Goal: Information Seeking & Learning: Learn about a topic

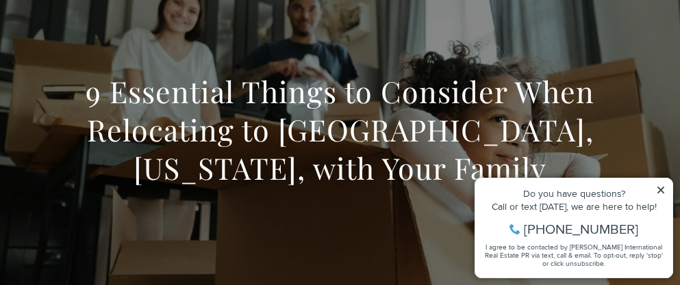
scroll to position [137, 0]
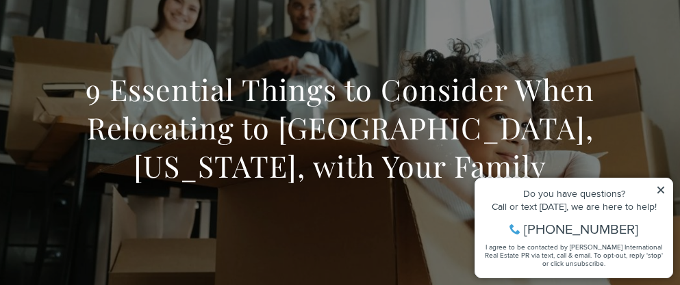
click at [659, 192] on icon at bounding box center [660, 190] width 7 height 7
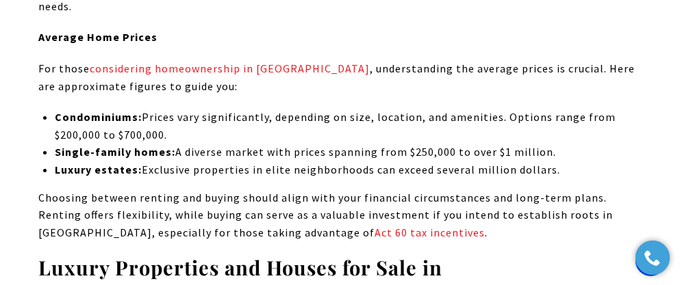
scroll to position [2766, 0]
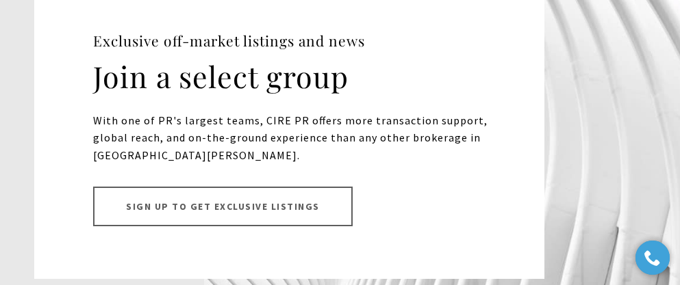
scroll to position [11963, 0]
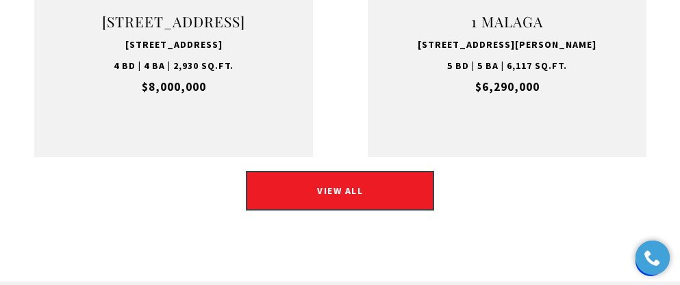
scroll to position [2328, 0]
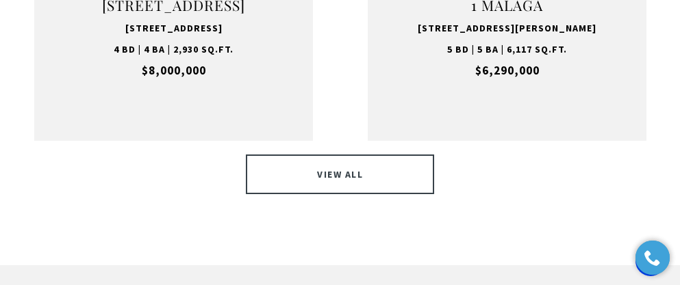
click at [372, 155] on link "VIEW ALL" at bounding box center [340, 175] width 188 height 40
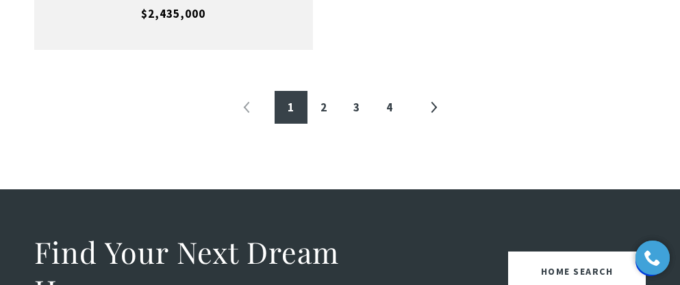
scroll to position [2629, 0]
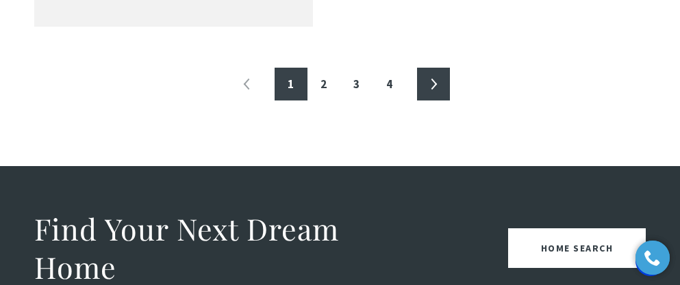
click at [435, 68] on link "»" at bounding box center [433, 84] width 33 height 33
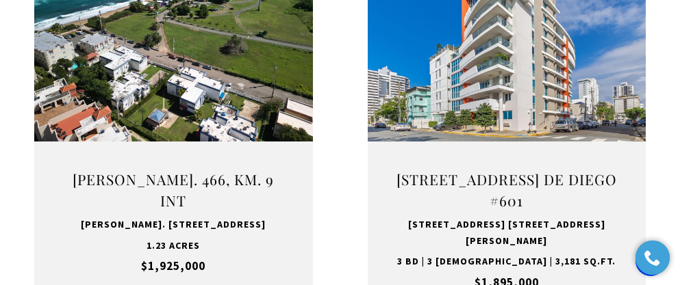
scroll to position [1068, 0]
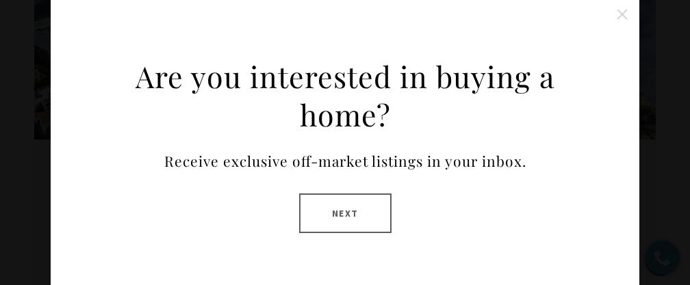
click at [615, 14] on button "Close this option" at bounding box center [622, 14] width 27 height 27
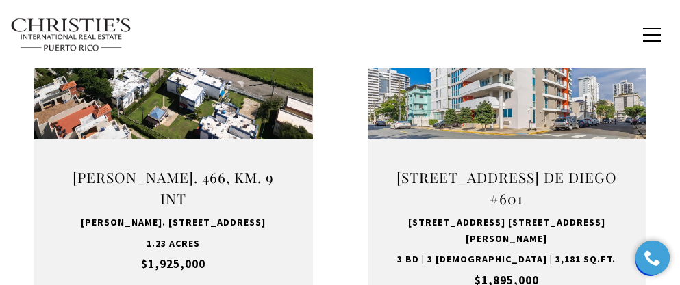
scroll to position [1041, 0]
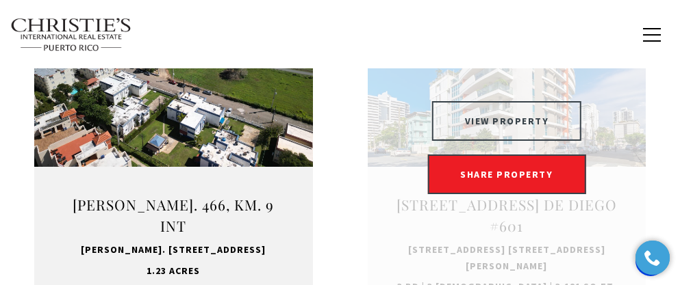
click at [563, 121] on button "VIEW PROPERTY" at bounding box center [507, 121] width 150 height 40
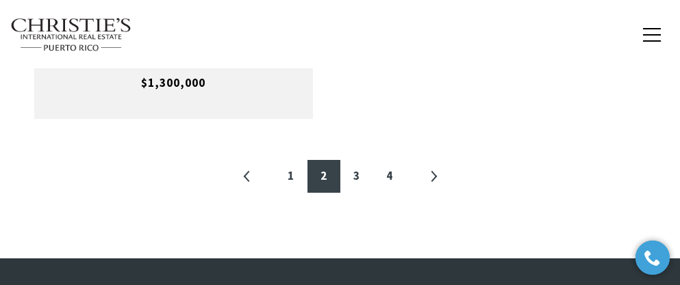
scroll to position [2492, 0]
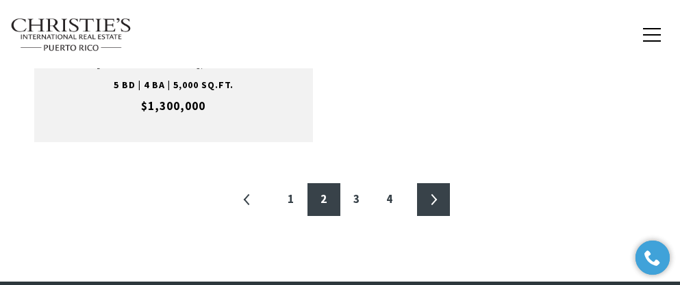
click at [431, 183] on link "»" at bounding box center [433, 199] width 33 height 33
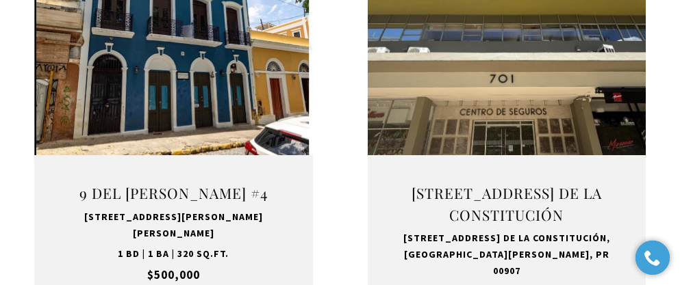
scroll to position [1479, 0]
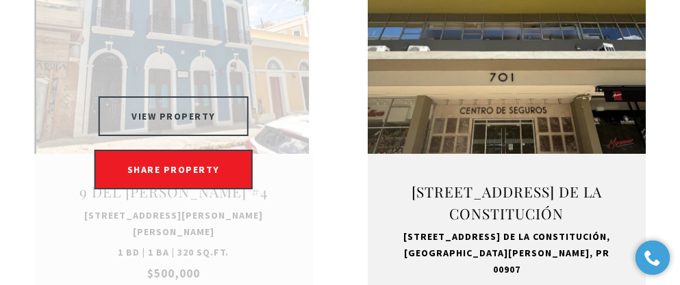
click at [174, 100] on button "VIEW PROPERTY" at bounding box center [174, 117] width 150 height 40
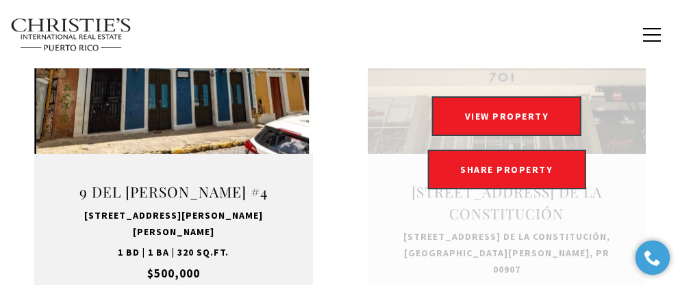
scroll to position [1506, 0]
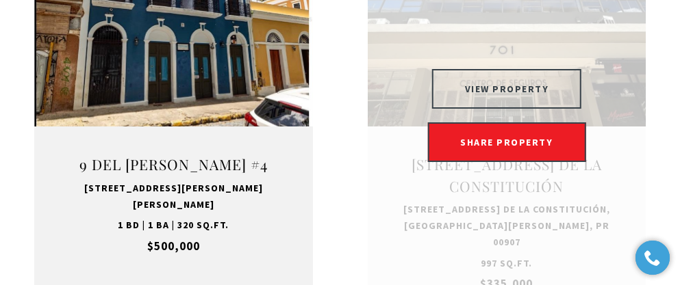
click at [500, 73] on button "VIEW PROPERTY" at bounding box center [507, 89] width 150 height 40
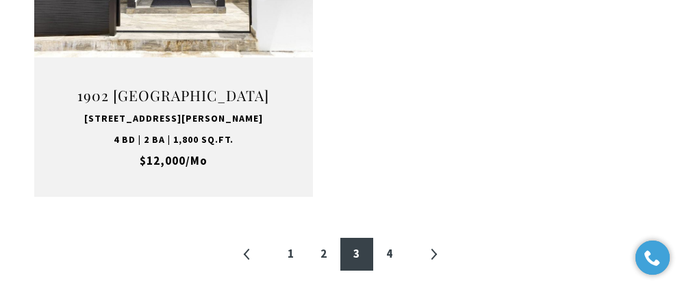
scroll to position [2465, 0]
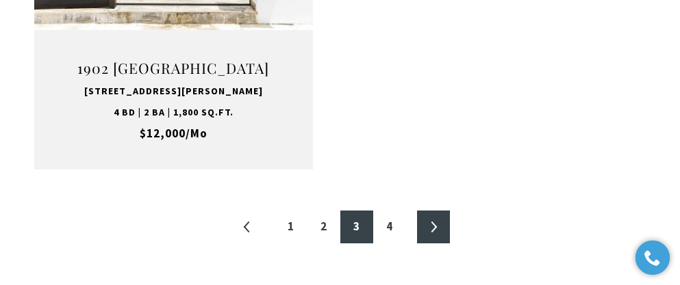
click at [434, 212] on link "»" at bounding box center [433, 227] width 33 height 33
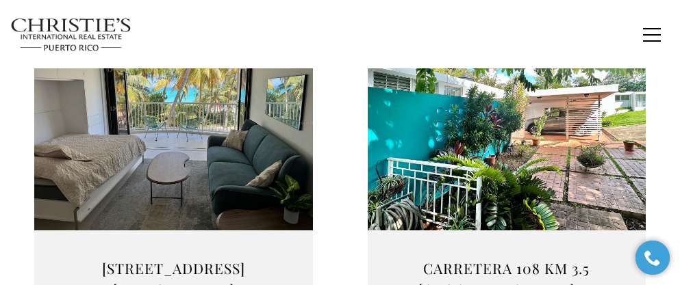
scroll to position [1835, 0]
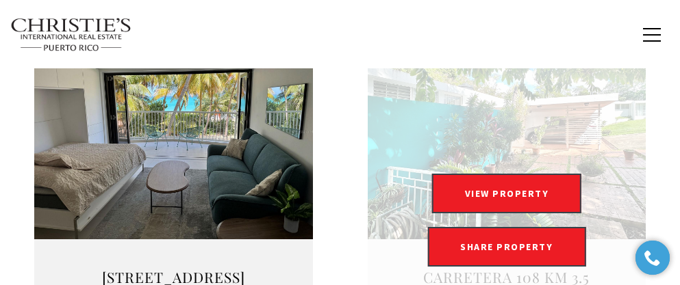
click at [522, 146] on link "Open this option" at bounding box center [507, 220] width 279 height 393
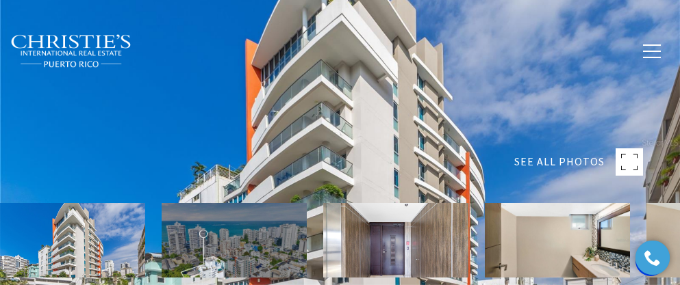
click at [631, 162] on rect at bounding box center [628, 162] width 27 height 27
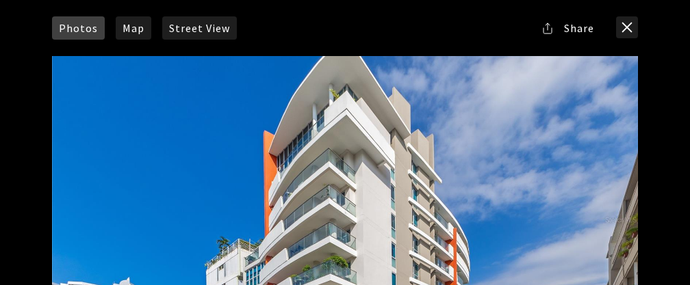
click at [631, 180] on div at bounding box center [345, 220] width 586 height 328
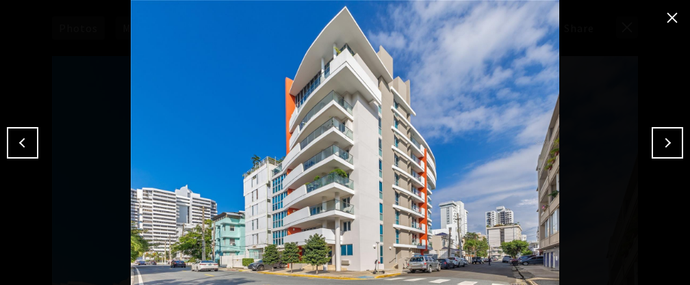
scroll to position [27, 0]
click at [665, 143] on button "Next" at bounding box center [667, 142] width 31 height 31
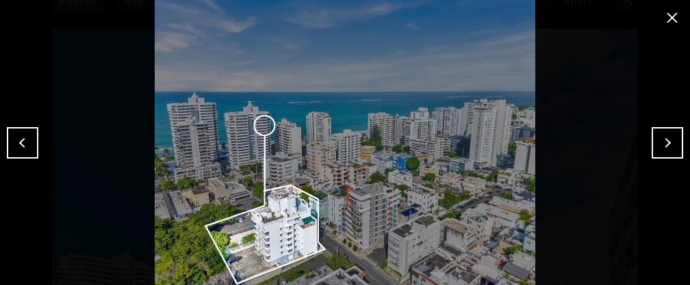
click at [664, 143] on button "Next" at bounding box center [667, 142] width 31 height 31
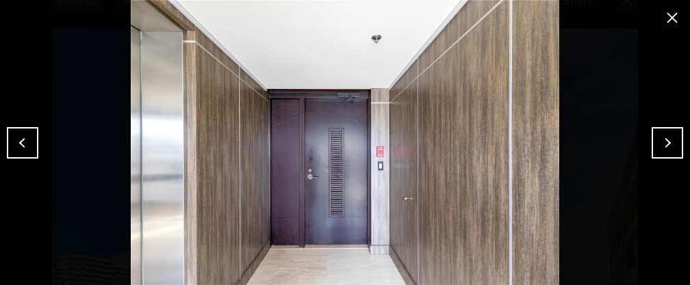
click at [664, 143] on button "Next" at bounding box center [667, 142] width 31 height 31
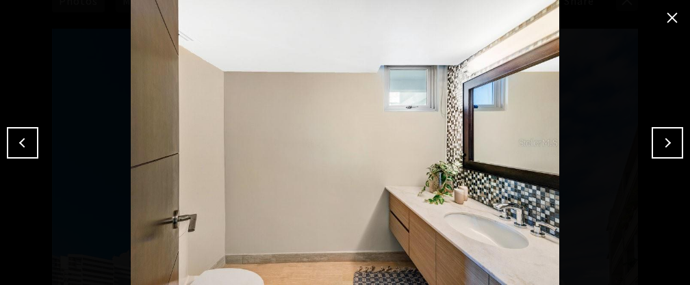
click at [664, 143] on button "Next" at bounding box center [667, 142] width 31 height 31
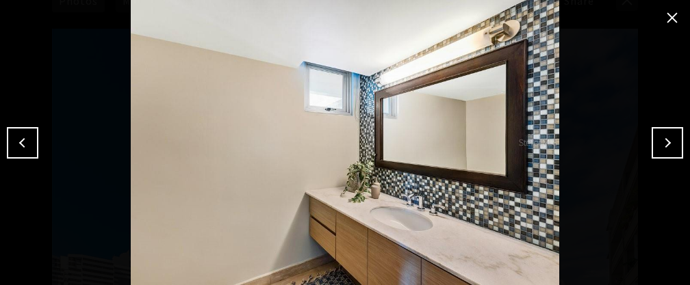
click at [664, 143] on button "Next" at bounding box center [667, 142] width 31 height 31
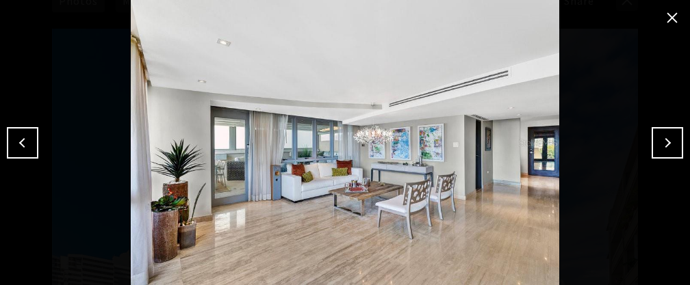
click at [664, 143] on button "Next" at bounding box center [667, 142] width 31 height 31
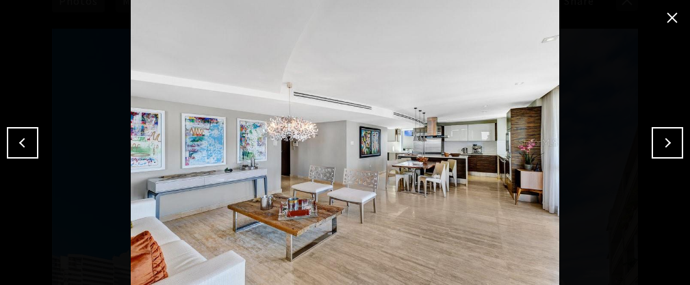
click at [664, 143] on button "Next" at bounding box center [667, 142] width 31 height 31
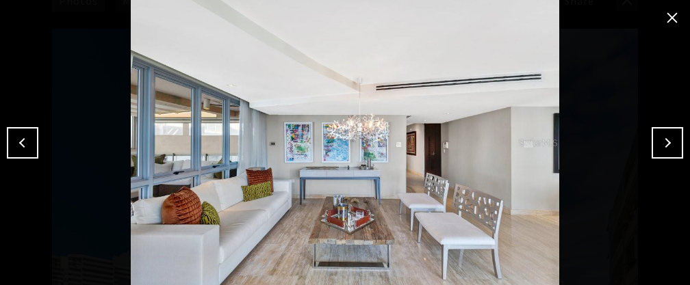
click at [664, 143] on button "Next" at bounding box center [667, 142] width 31 height 31
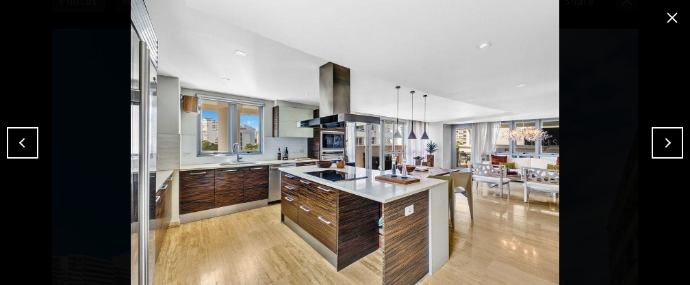
click at [663, 143] on button "Next" at bounding box center [667, 142] width 31 height 31
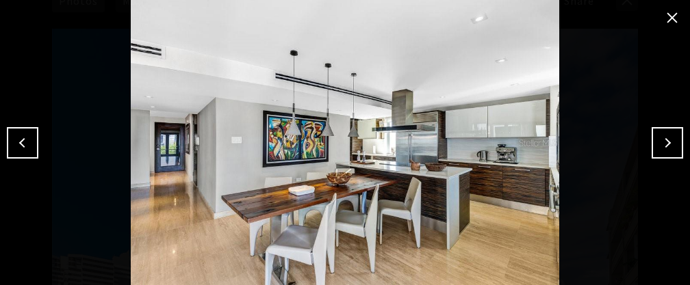
click at [663, 143] on button "Next" at bounding box center [667, 142] width 31 height 31
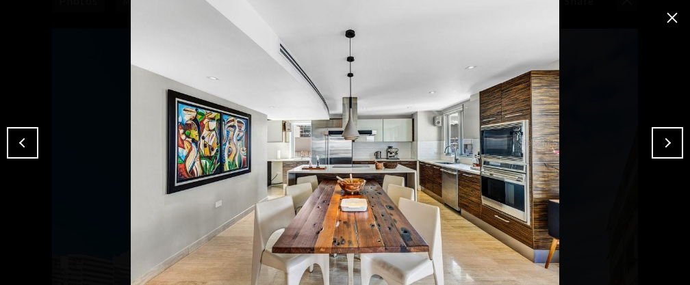
click at [663, 143] on button "Next" at bounding box center [667, 142] width 31 height 31
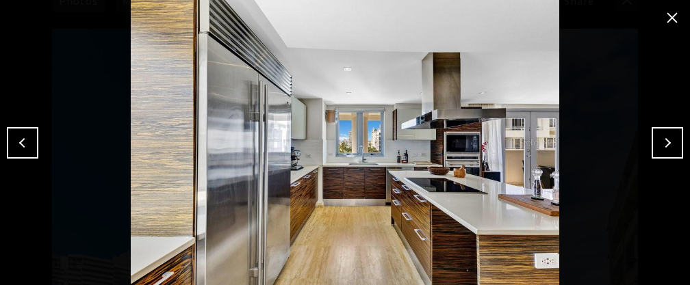
click at [663, 143] on button "Next" at bounding box center [667, 142] width 31 height 31
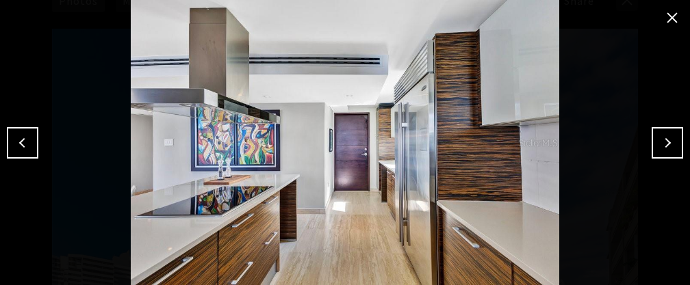
click at [663, 143] on button "Next" at bounding box center [667, 142] width 31 height 31
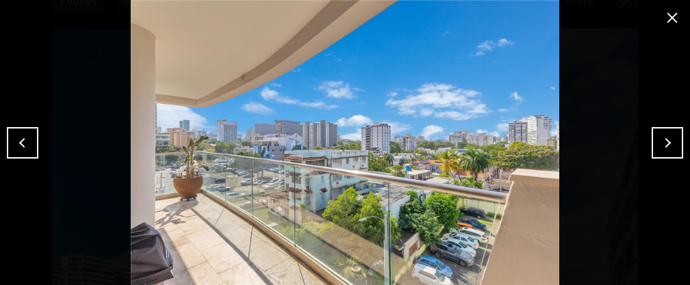
click at [663, 143] on button "Next" at bounding box center [667, 142] width 31 height 31
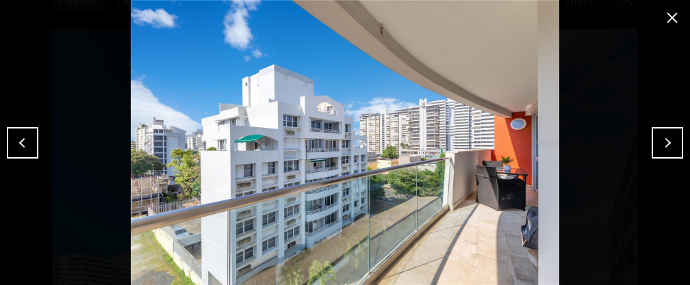
click at [663, 143] on button "Next" at bounding box center [667, 142] width 31 height 31
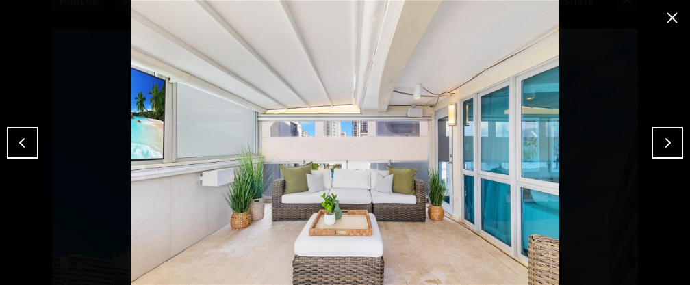
click at [663, 143] on button "Next" at bounding box center [667, 142] width 31 height 31
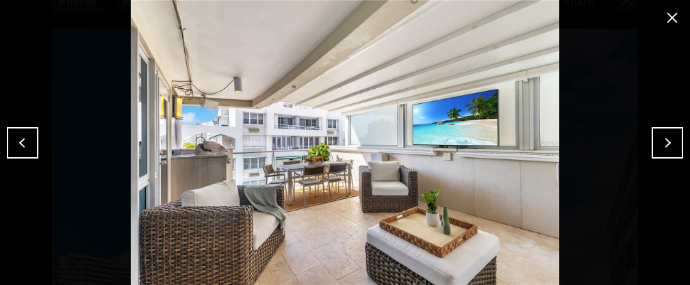
click at [663, 143] on button "Next" at bounding box center [667, 142] width 31 height 31
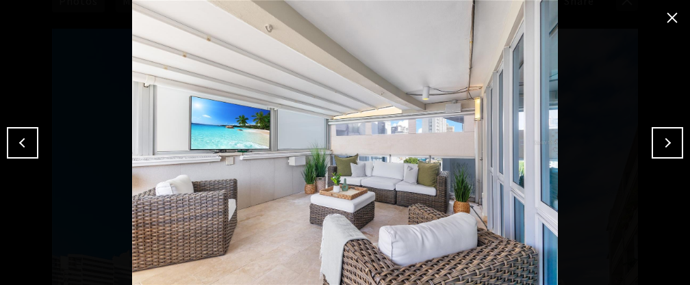
click at [663, 143] on button "Next" at bounding box center [667, 142] width 31 height 31
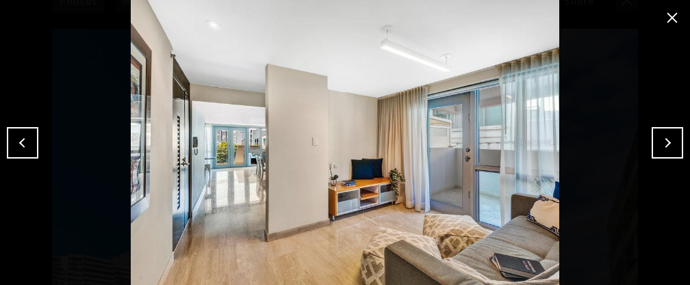
click at [663, 143] on button "Next" at bounding box center [667, 142] width 31 height 31
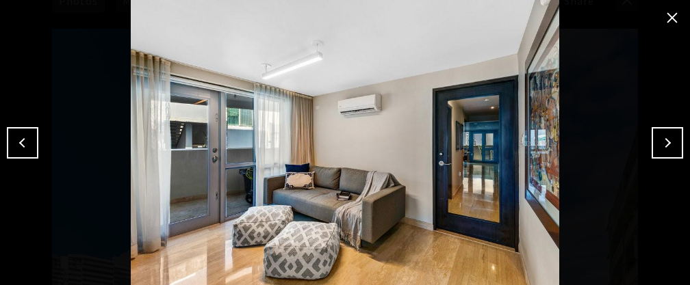
click at [663, 143] on button "Next" at bounding box center [667, 142] width 31 height 31
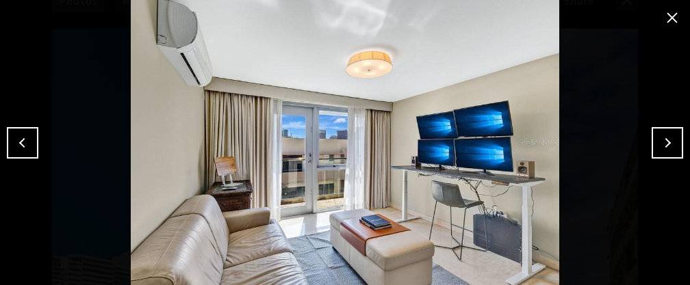
click at [663, 143] on button "Next" at bounding box center [667, 142] width 31 height 31
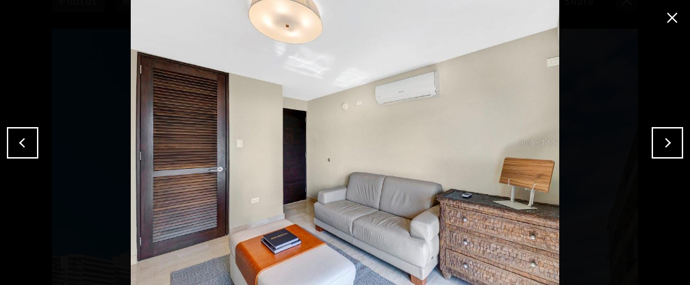
click at [663, 143] on button "Next" at bounding box center [667, 142] width 31 height 31
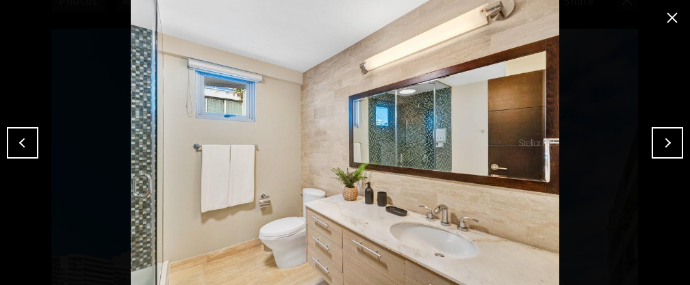
click at [663, 143] on button "Next" at bounding box center [667, 142] width 31 height 31
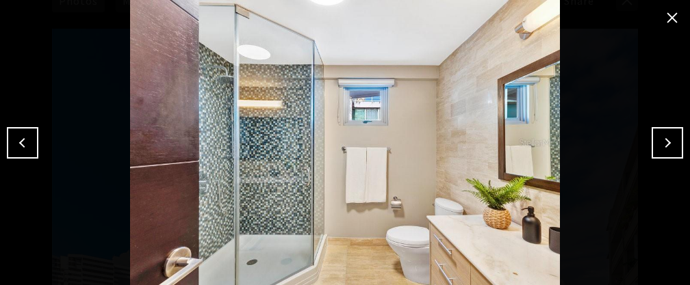
click at [663, 143] on button "Next" at bounding box center [667, 142] width 31 height 31
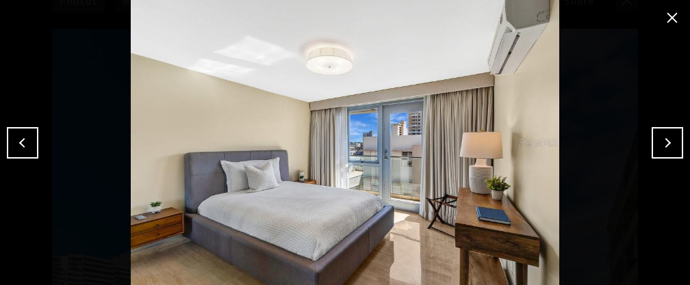
click at [663, 143] on button "Next" at bounding box center [667, 142] width 31 height 31
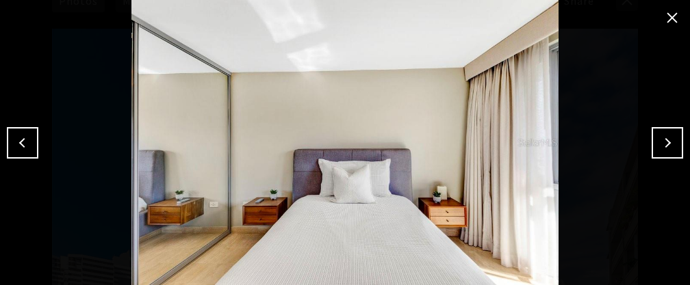
click at [663, 143] on button "Next" at bounding box center [667, 142] width 31 height 31
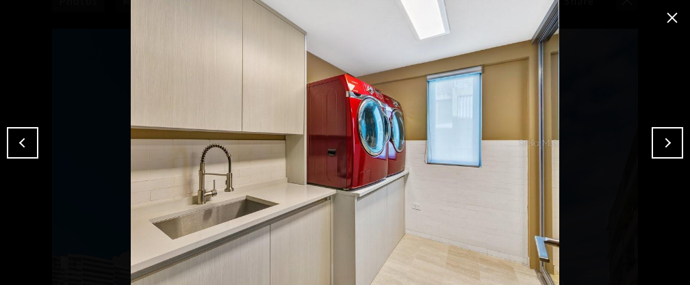
click at [663, 143] on button "Next" at bounding box center [667, 142] width 31 height 31
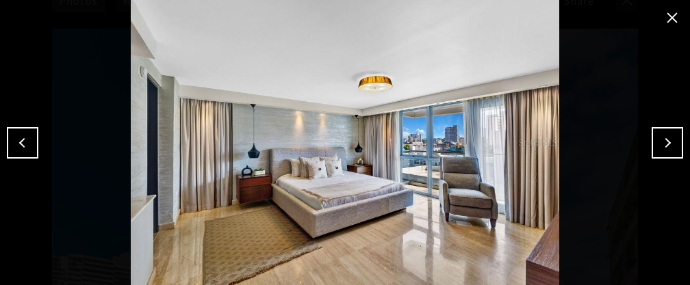
click at [663, 143] on button "Next" at bounding box center [667, 142] width 31 height 31
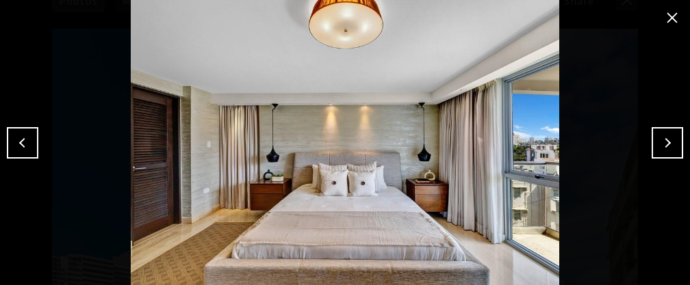
click at [663, 143] on button "Next" at bounding box center [667, 142] width 31 height 31
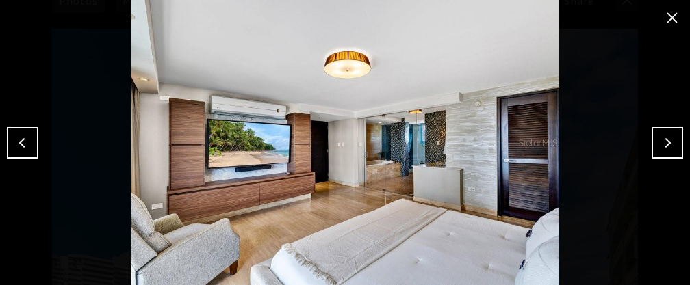
click at [662, 140] on button "Next" at bounding box center [667, 142] width 31 height 31
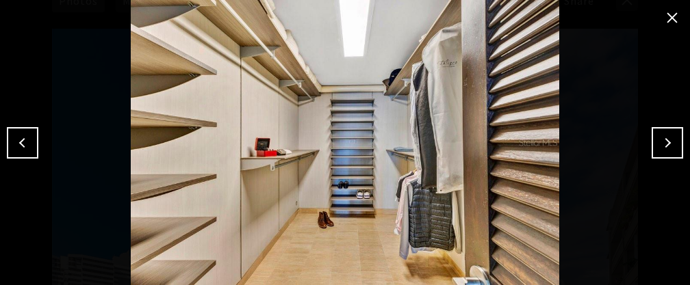
click at [660, 136] on button "Next" at bounding box center [667, 142] width 31 height 31
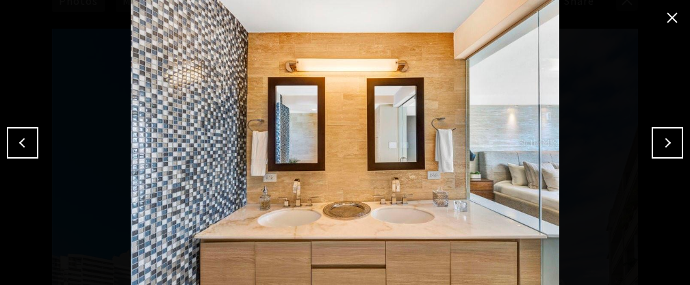
click at [660, 136] on button "Next" at bounding box center [667, 142] width 31 height 31
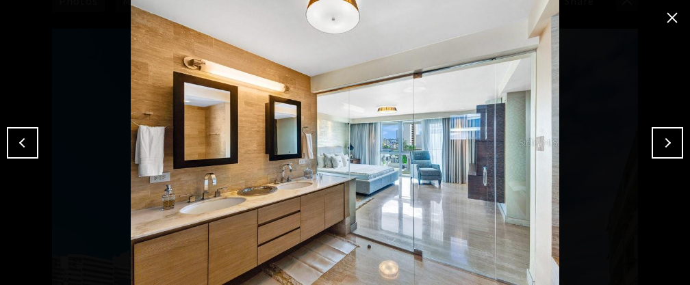
click at [660, 136] on button "Next" at bounding box center [667, 142] width 31 height 31
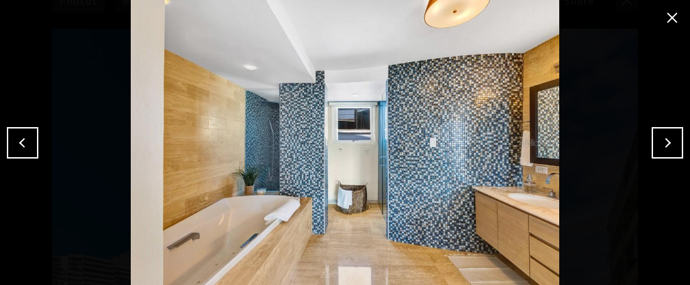
click at [660, 136] on button "Next" at bounding box center [667, 142] width 31 height 31
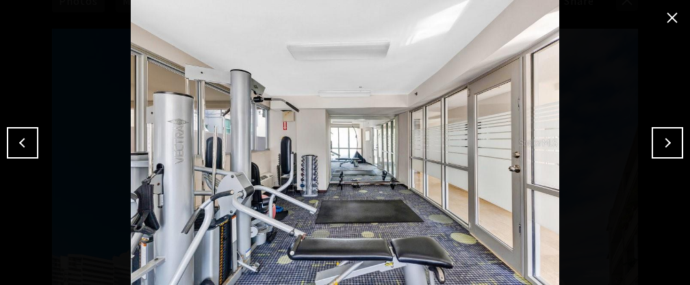
click at [658, 134] on button "Next" at bounding box center [667, 142] width 31 height 31
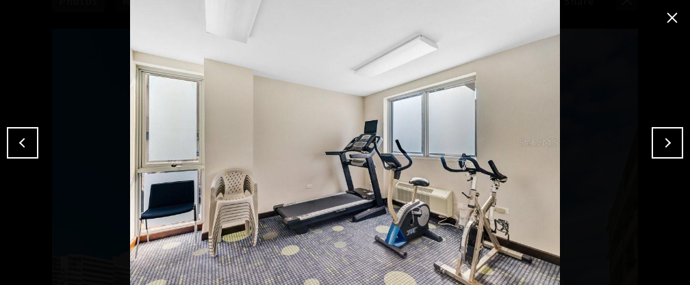
click at [658, 134] on button "Next" at bounding box center [667, 142] width 31 height 31
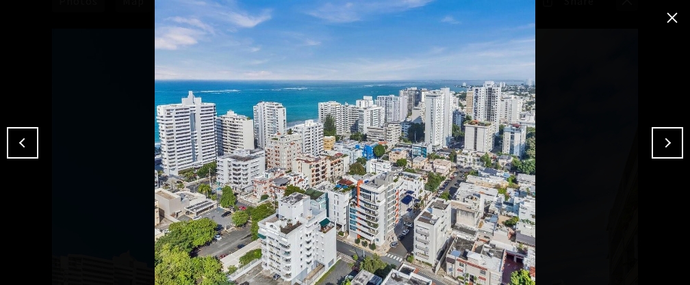
click at [657, 132] on button "Next" at bounding box center [667, 142] width 31 height 31
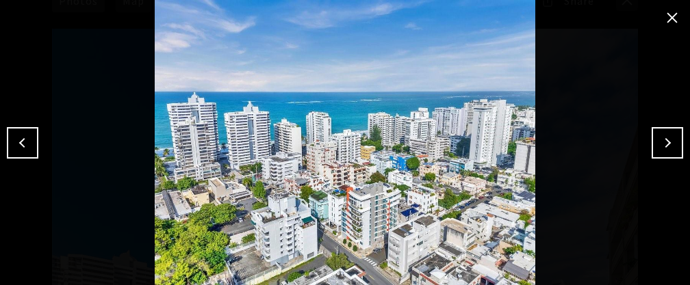
click at [657, 132] on button "Next" at bounding box center [667, 142] width 31 height 31
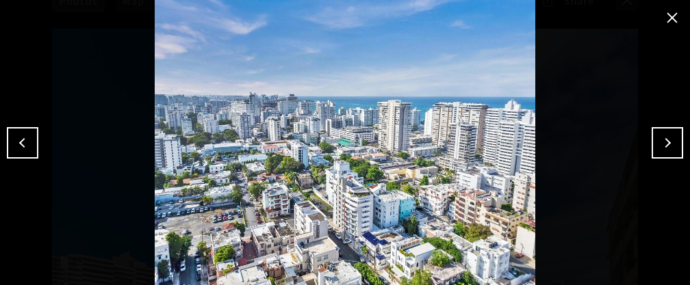
click at [655, 131] on button "Next" at bounding box center [667, 142] width 31 height 31
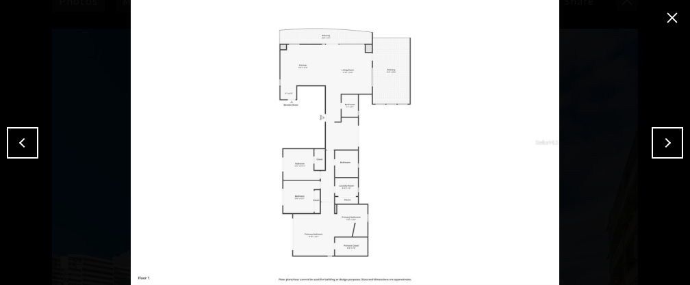
click at [653, 127] on button "Next" at bounding box center [667, 142] width 31 height 31
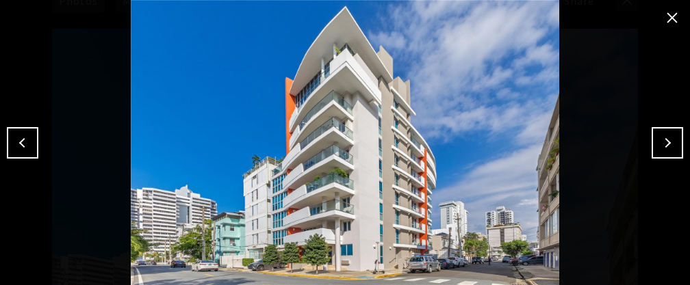
click at [653, 127] on button "Next" at bounding box center [667, 142] width 31 height 31
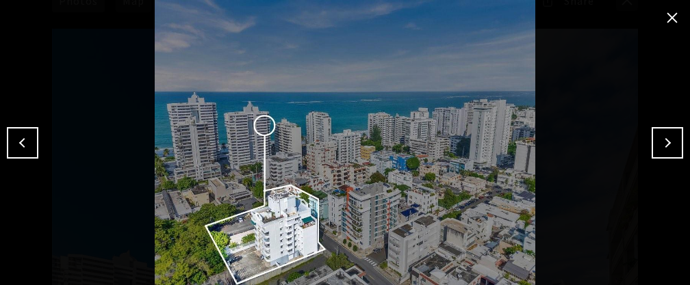
click at [679, 1] on div at bounding box center [345, 142] width 690 height 285
click at [674, 17] on button "close modal" at bounding box center [672, 18] width 22 height 22
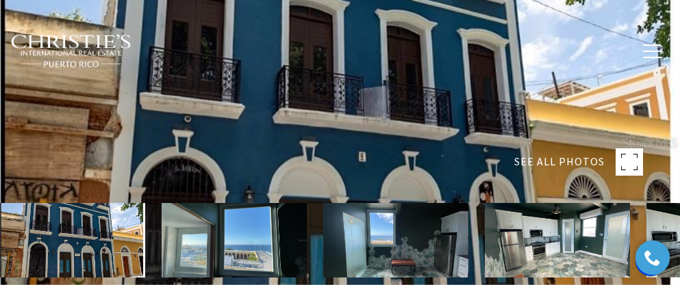
click at [623, 169] on rect at bounding box center [628, 162] width 27 height 27
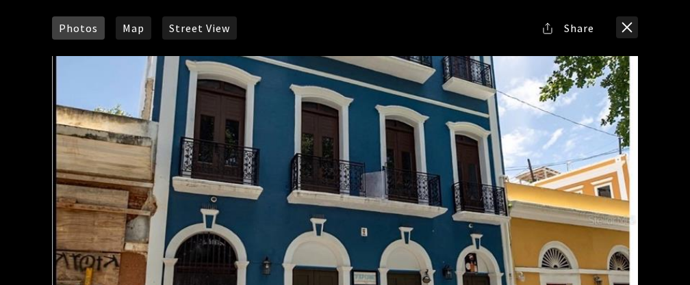
click at [602, 176] on div at bounding box center [345, 220] width 586 height 328
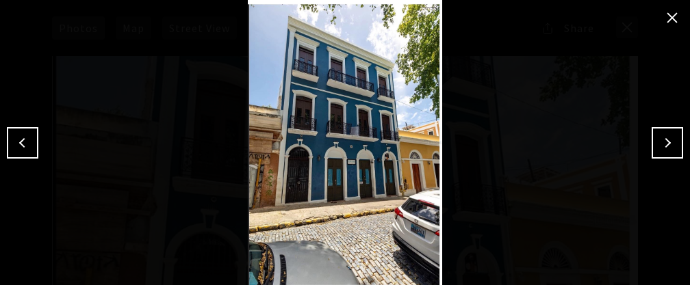
click at [661, 149] on button "Next" at bounding box center [667, 142] width 31 height 31
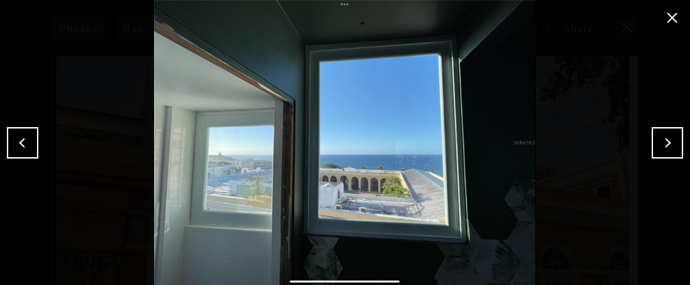
click at [661, 148] on button "Next" at bounding box center [667, 142] width 31 height 31
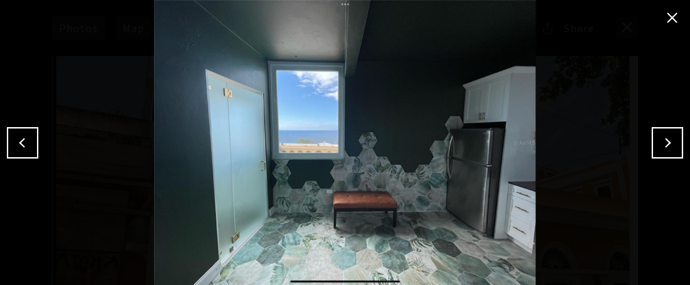
click at [661, 148] on button "Next" at bounding box center [667, 142] width 31 height 31
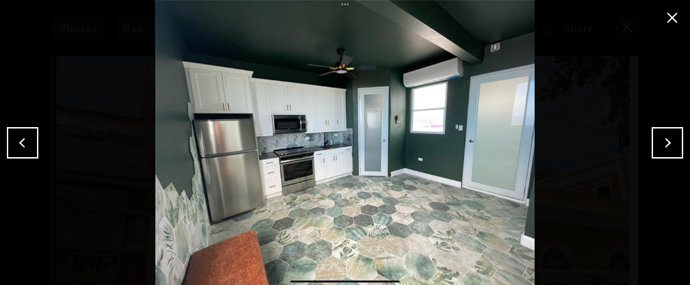
click at [660, 148] on button "Next" at bounding box center [667, 142] width 31 height 31
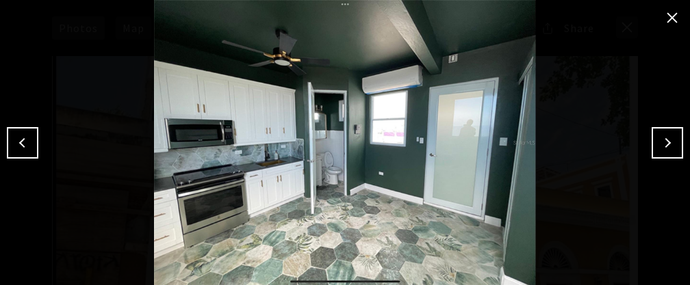
click at [660, 148] on button "Next" at bounding box center [667, 142] width 31 height 31
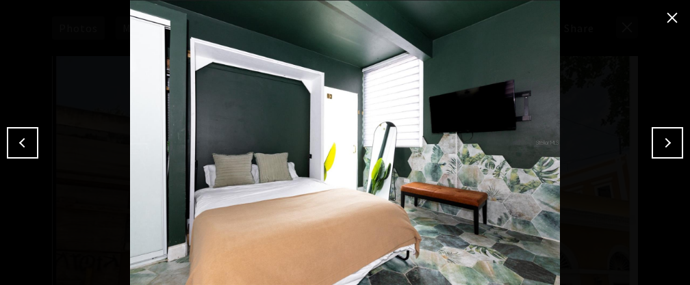
click at [660, 148] on button "Next" at bounding box center [667, 142] width 31 height 31
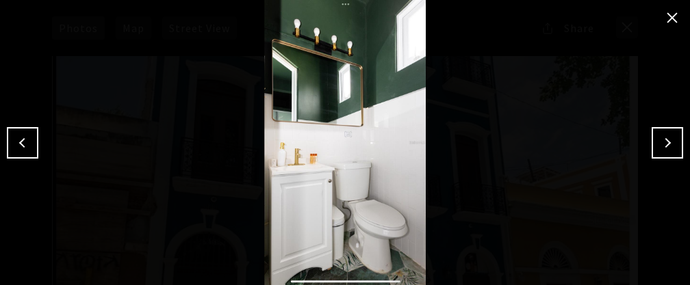
click at [660, 148] on button "Next" at bounding box center [667, 142] width 31 height 31
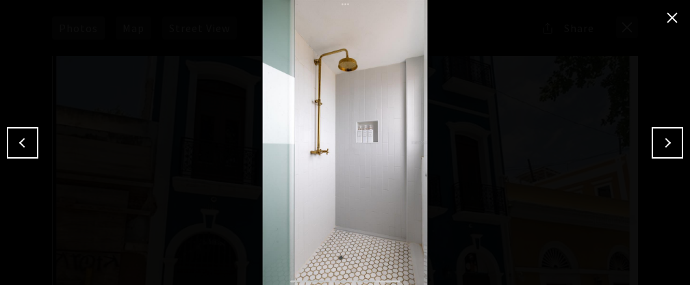
click at [660, 148] on button "Next" at bounding box center [667, 142] width 31 height 31
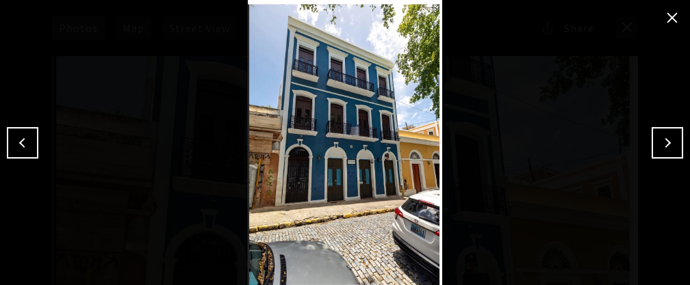
click at [660, 148] on button "Next" at bounding box center [667, 142] width 31 height 31
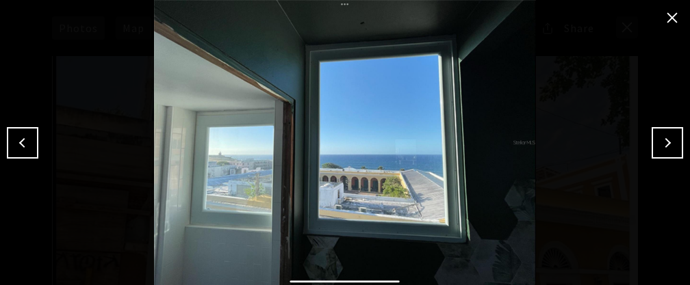
click at [671, 14] on button "close modal" at bounding box center [672, 18] width 22 height 22
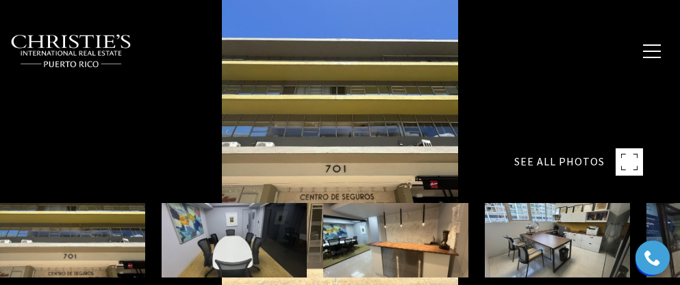
click at [635, 160] on rect at bounding box center [628, 162] width 27 height 27
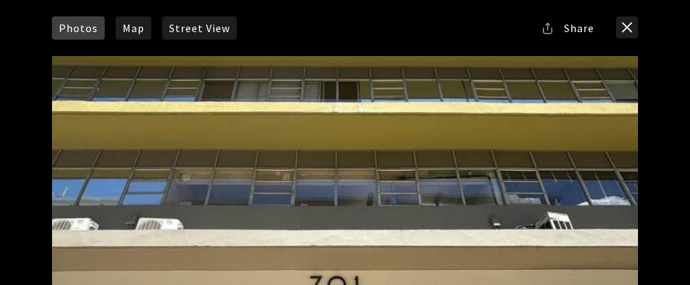
click at [635, 160] on div at bounding box center [345, 220] width 586 height 328
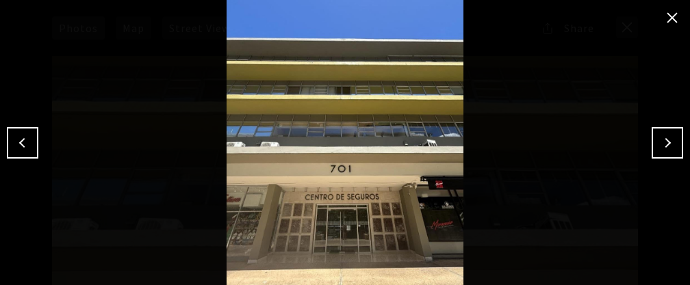
click at [670, 145] on button "Next" at bounding box center [667, 142] width 31 height 31
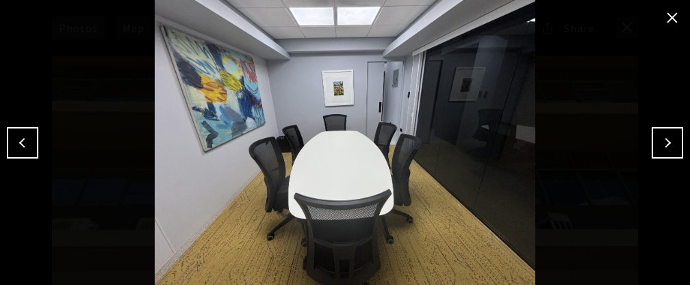
click at [669, 145] on button "Next" at bounding box center [667, 142] width 31 height 31
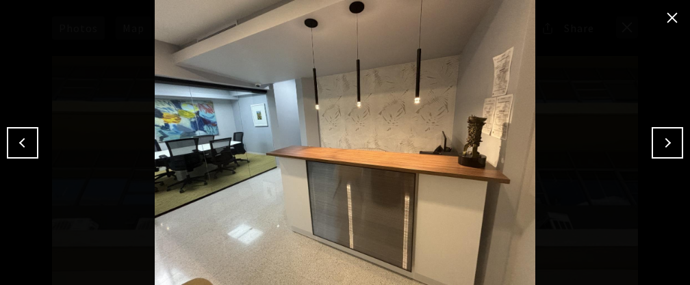
click at [669, 145] on button "Next" at bounding box center [667, 142] width 31 height 31
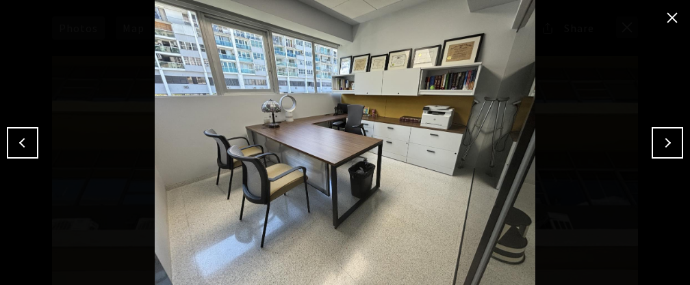
click at [669, 145] on button "Next" at bounding box center [667, 142] width 31 height 31
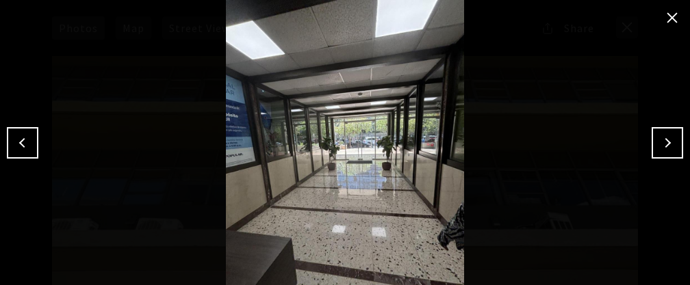
click at [669, 145] on button "Next" at bounding box center [667, 142] width 31 height 31
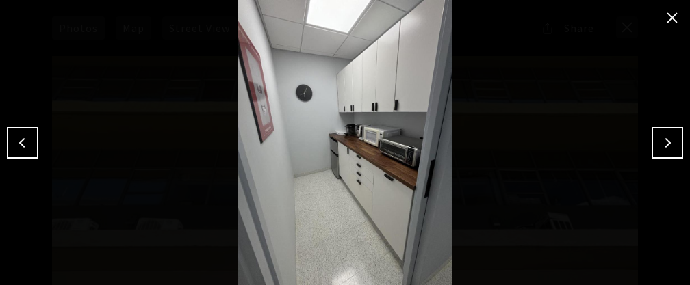
click at [669, 145] on button "Next" at bounding box center [667, 142] width 31 height 31
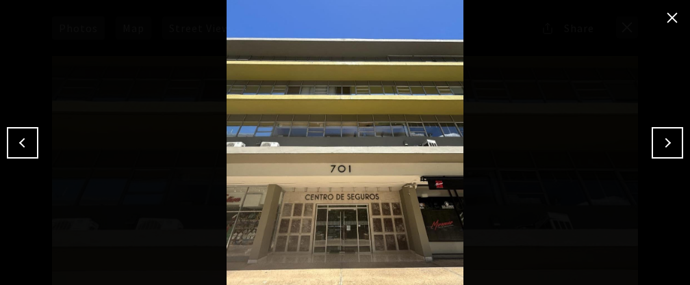
click at [669, 145] on button "Next" at bounding box center [667, 142] width 31 height 31
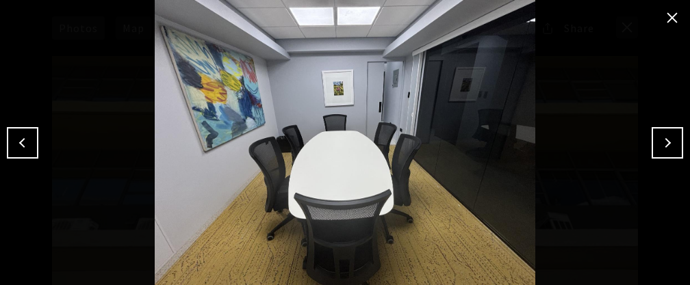
click at [671, 15] on button "close modal" at bounding box center [672, 18] width 22 height 22
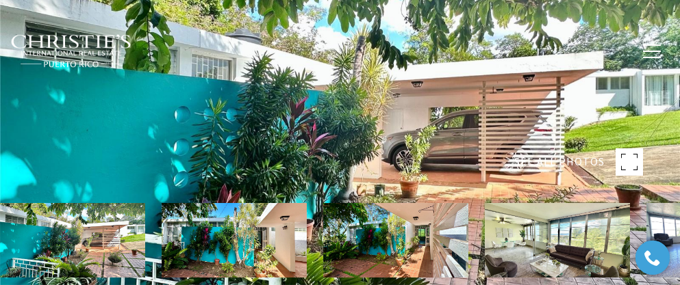
click at [626, 160] on rect at bounding box center [628, 162] width 27 height 27
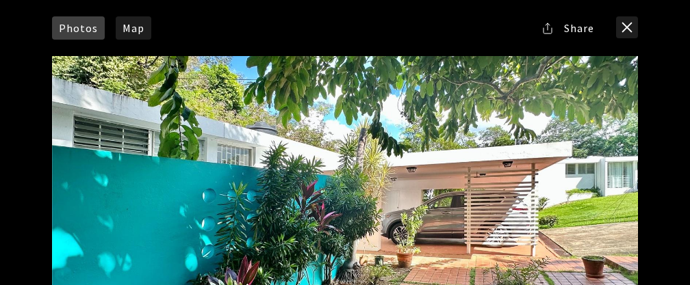
click at [611, 163] on div at bounding box center [345, 220] width 586 height 328
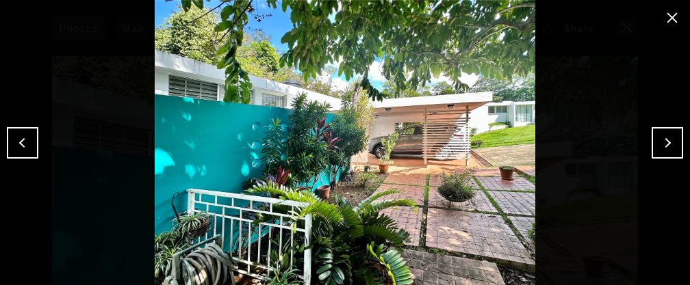
click at [611, 163] on img at bounding box center [345, 142] width 622 height 285
click at [676, 141] on button "Next" at bounding box center [667, 142] width 31 height 31
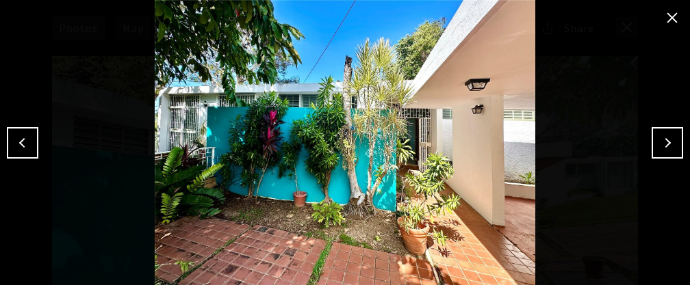
click at [676, 141] on button "Next" at bounding box center [667, 142] width 31 height 31
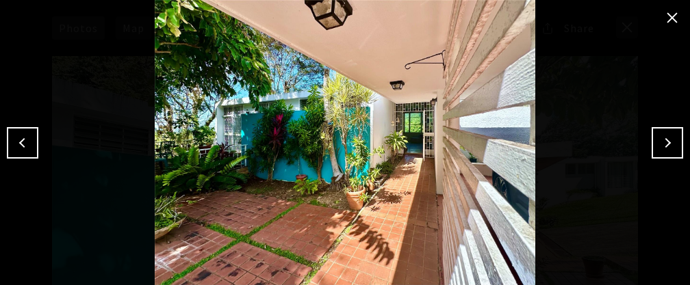
click at [676, 141] on button "Next" at bounding box center [667, 142] width 31 height 31
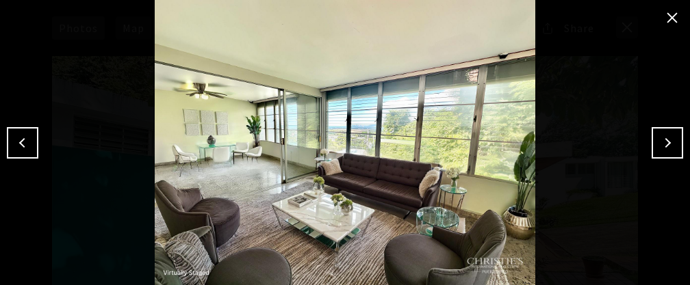
click at [676, 141] on button "Next" at bounding box center [667, 142] width 31 height 31
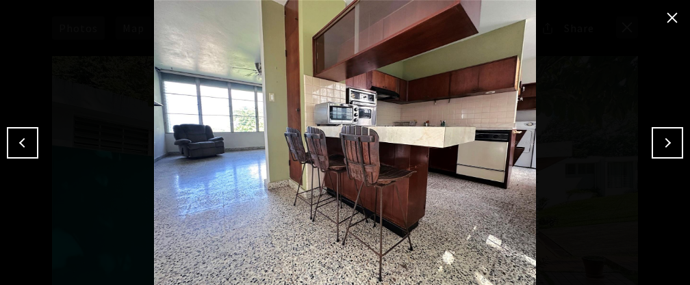
click at [676, 141] on button "Next" at bounding box center [667, 142] width 31 height 31
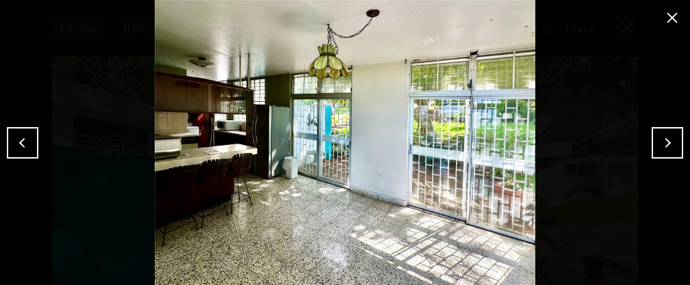
click at [676, 141] on button "Next" at bounding box center [667, 142] width 31 height 31
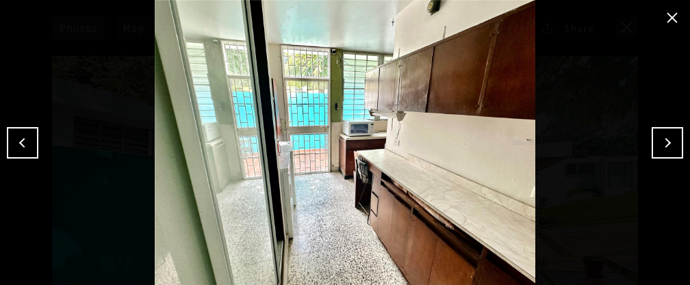
click at [676, 141] on button "Next" at bounding box center [667, 142] width 31 height 31
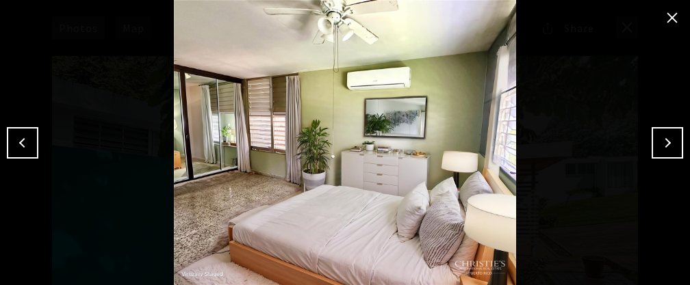
click at [676, 141] on button "Next" at bounding box center [667, 142] width 31 height 31
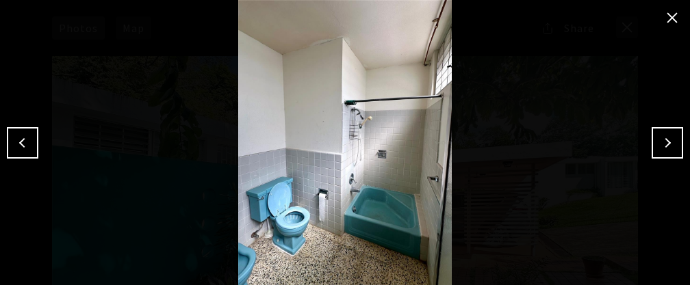
click at [676, 141] on button "Next" at bounding box center [667, 142] width 31 height 31
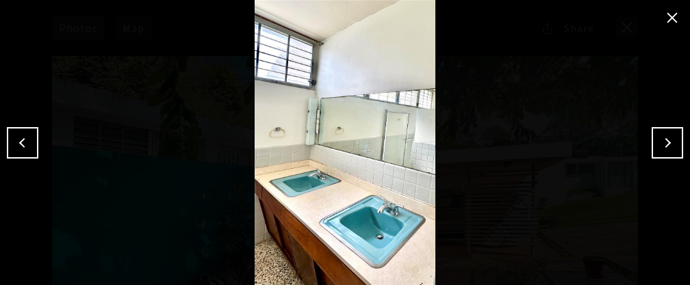
click at [676, 141] on button "Next" at bounding box center [667, 142] width 31 height 31
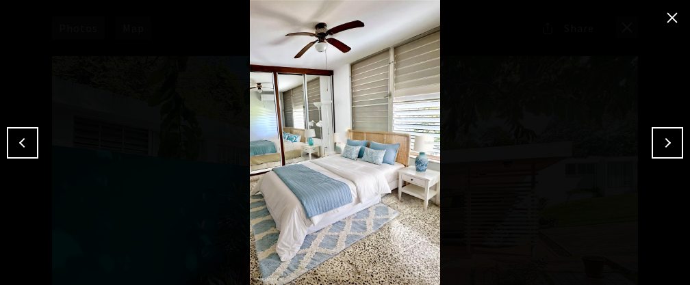
click at [676, 141] on button "Next" at bounding box center [667, 142] width 31 height 31
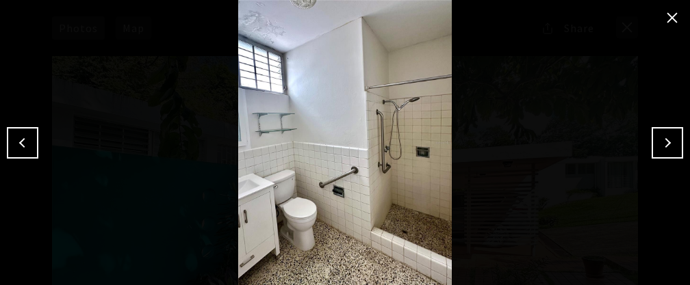
click at [674, 138] on button "Next" at bounding box center [667, 142] width 31 height 31
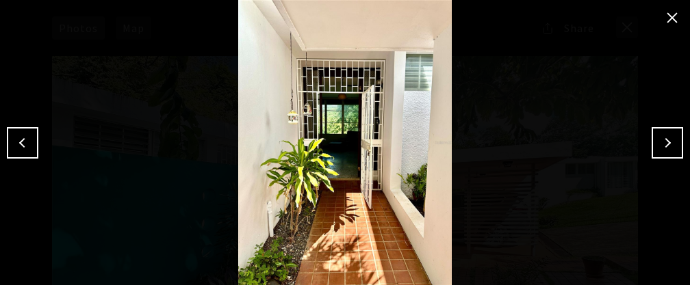
click at [673, 135] on button "Next" at bounding box center [667, 142] width 31 height 31
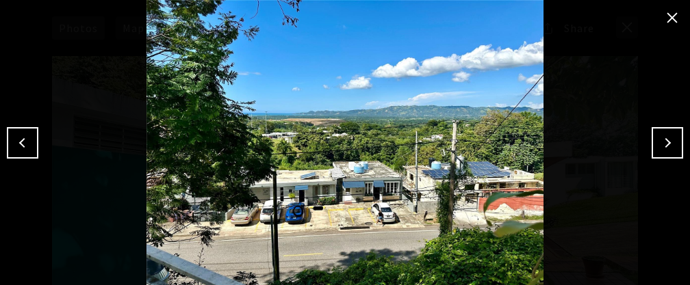
click at [673, 135] on button "Next" at bounding box center [667, 142] width 31 height 31
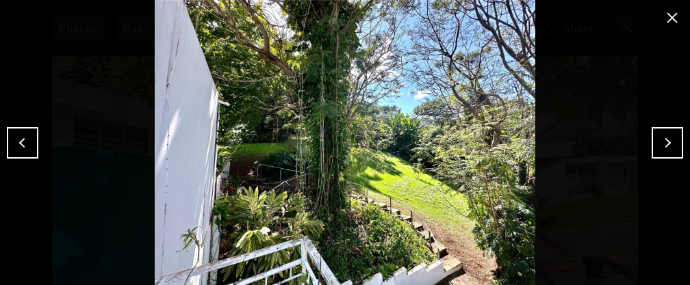
click at [673, 136] on button "Next" at bounding box center [667, 142] width 31 height 31
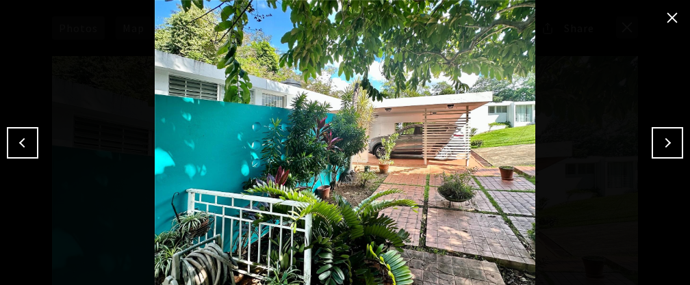
click at [673, 136] on button "Next" at bounding box center [667, 142] width 31 height 31
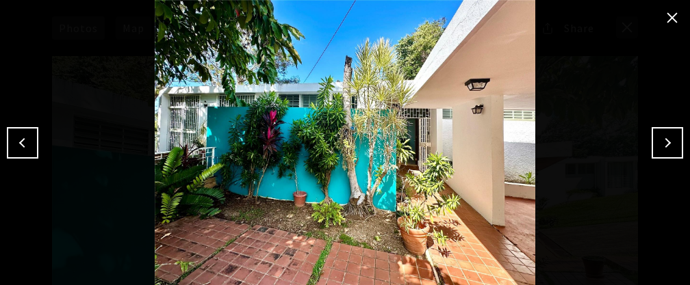
click at [675, 12] on button "close modal" at bounding box center [672, 18] width 22 height 22
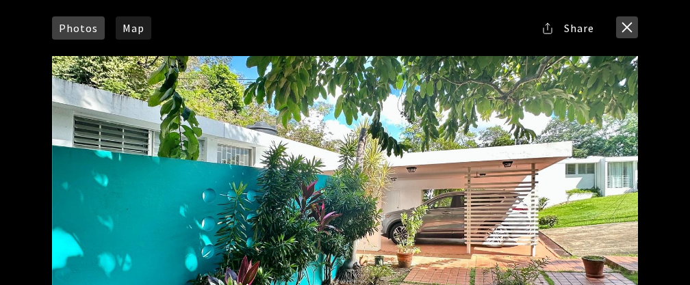
click at [623, 19] on button "close modal" at bounding box center [627, 27] width 22 height 22
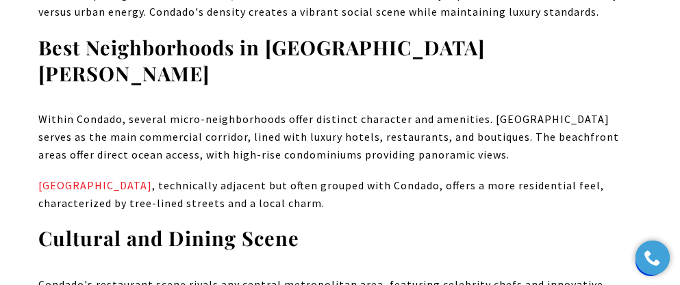
scroll to position [3944, 0]
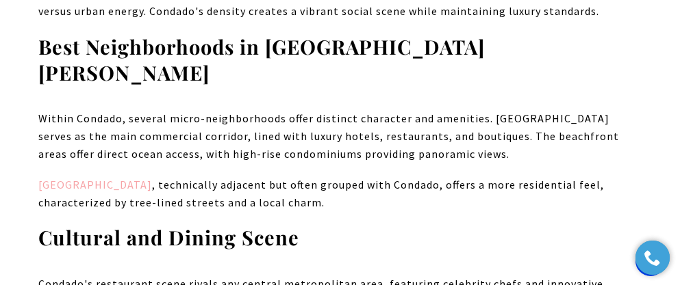
click at [73, 178] on link "Ocean Park" at bounding box center [95, 185] width 114 height 14
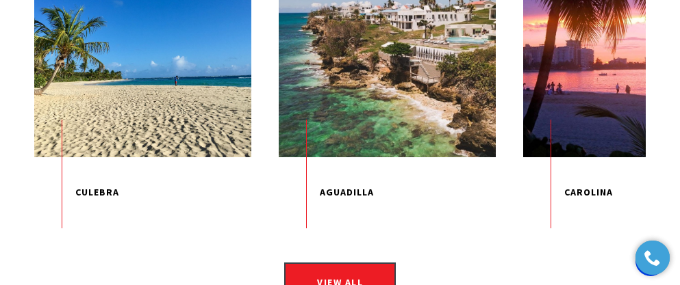
scroll to position [4409, 0]
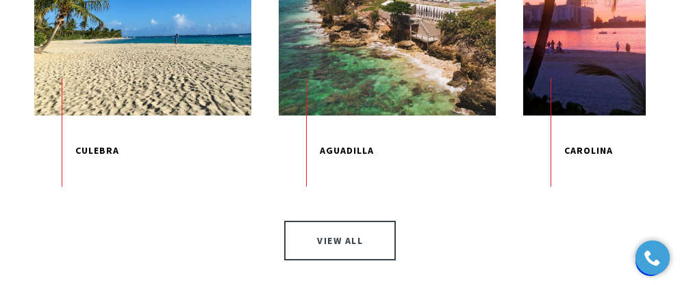
click at [331, 221] on link "View All" at bounding box center [340, 241] width 112 height 40
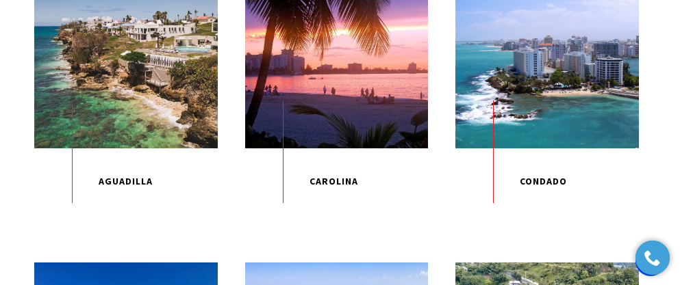
scroll to position [513, 0]
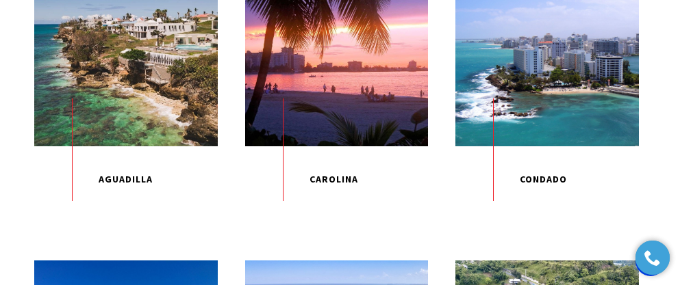
click at [589, 112] on div "EXPLORE" at bounding box center [546, 54] width 183 height 183
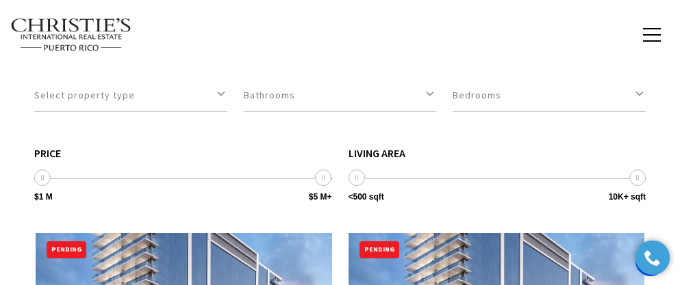
scroll to position [3861, 0]
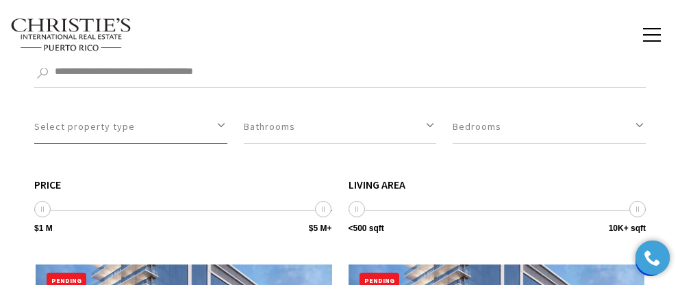
click at [219, 110] on button "Select property type" at bounding box center [130, 127] width 193 height 34
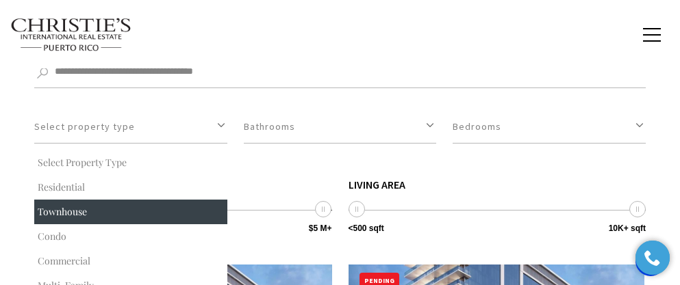
click at [71, 200] on button "Townhouse" at bounding box center [130, 212] width 193 height 25
select select "**********"
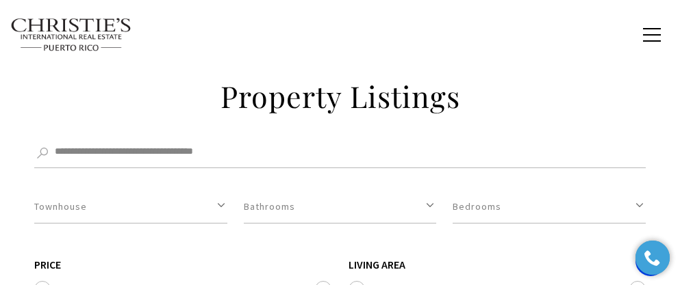
scroll to position [3779, 0]
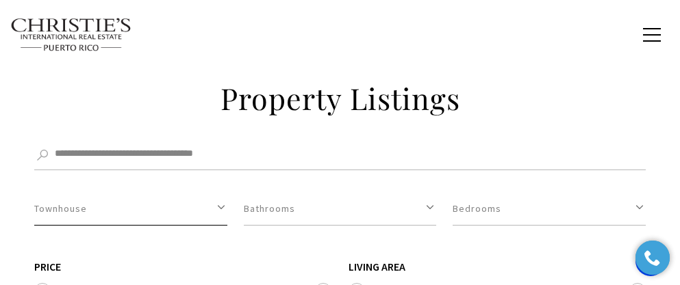
click at [221, 192] on button "Townhouse" at bounding box center [130, 209] width 193 height 34
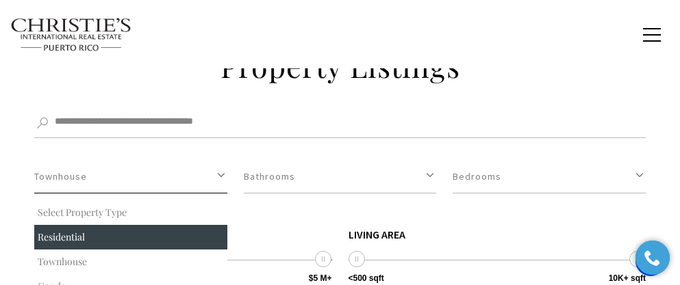
scroll to position [32, 0]
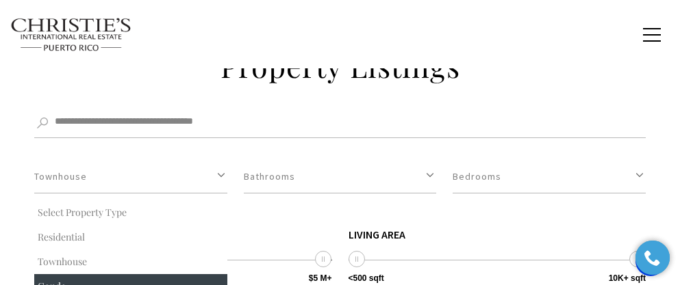
click at [77, 275] on button "Condo" at bounding box center [130, 287] width 193 height 25
select select "**********"
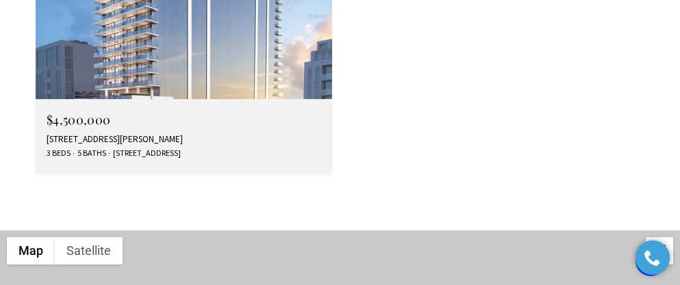
scroll to position [4917, 0]
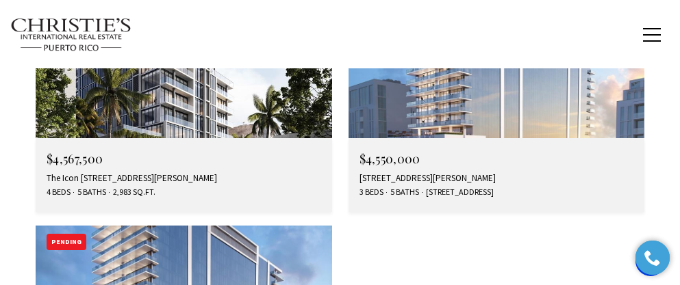
click at [532, 94] on img at bounding box center [496, 55] width 296 height 166
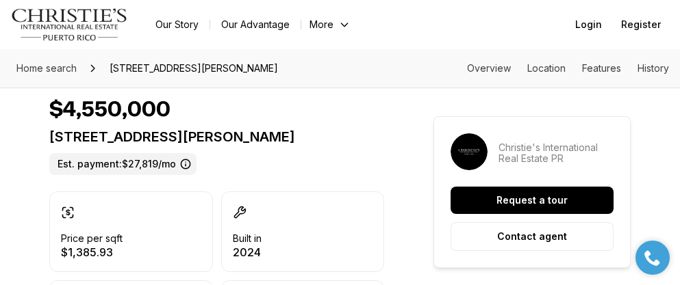
scroll to position [301, 0]
